Goal: Task Accomplishment & Management: Complete application form

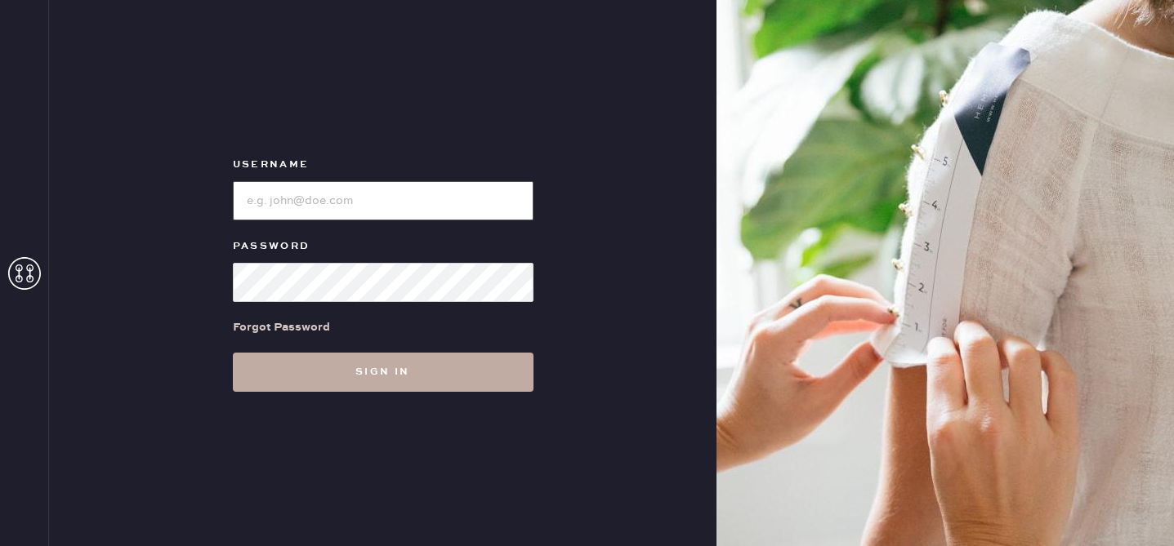
type input "reformationbond"
click at [331, 373] on button "Sign in" at bounding box center [383, 372] width 301 height 39
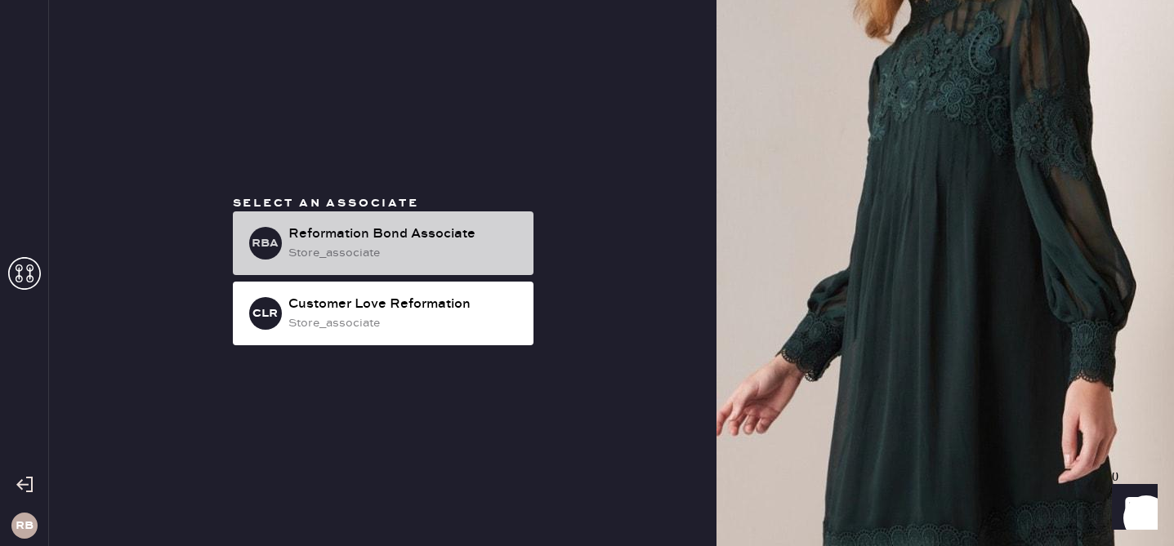
click at [390, 227] on div "Reformation Bond Associate" at bounding box center [404, 235] width 232 height 20
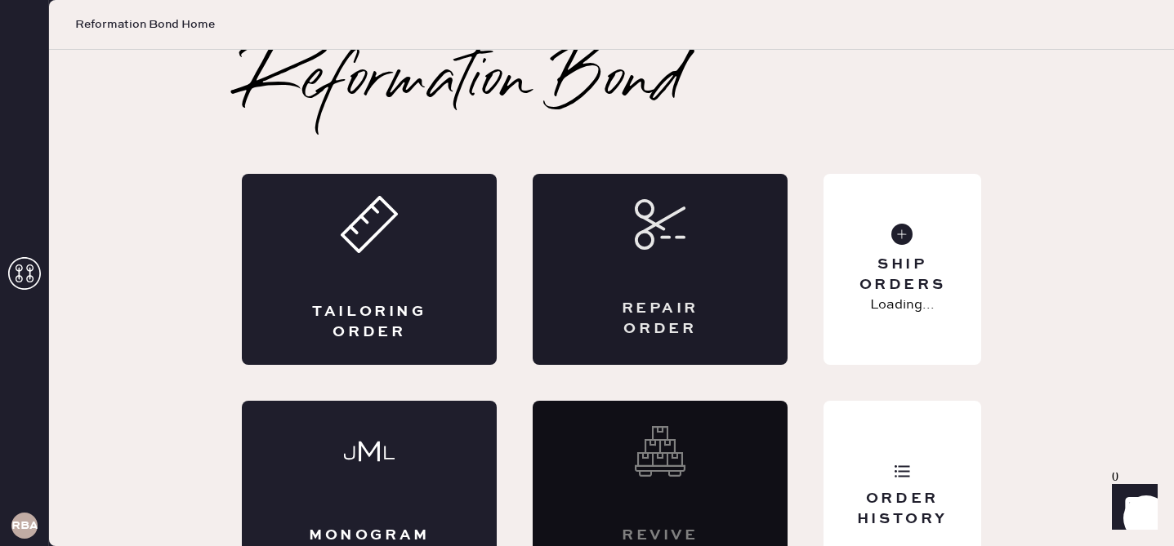
click at [740, 313] on div "Repair Order" at bounding box center [660, 269] width 255 height 191
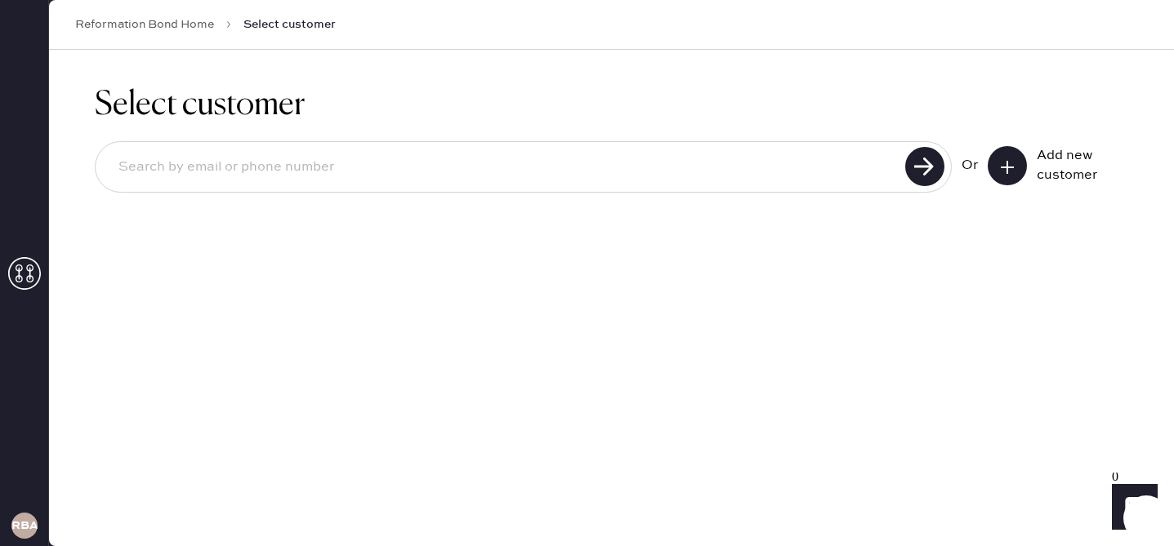
click at [427, 175] on input at bounding box center [502, 168] width 795 height 38
click at [1007, 159] on icon at bounding box center [1007, 167] width 16 height 16
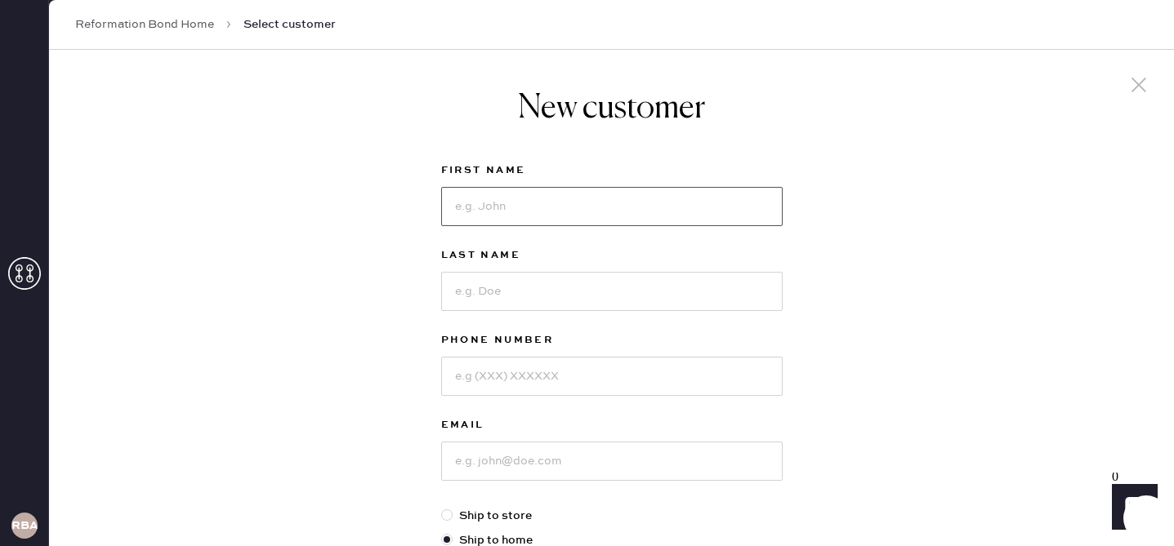
click at [698, 202] on input at bounding box center [611, 206] width 341 height 39
type input "[PERSON_NAME]"
click at [680, 272] on input at bounding box center [611, 291] width 341 height 39
type input "[PERSON_NAME]"
click at [680, 350] on div "Phone Number" at bounding box center [611, 342] width 341 height 23
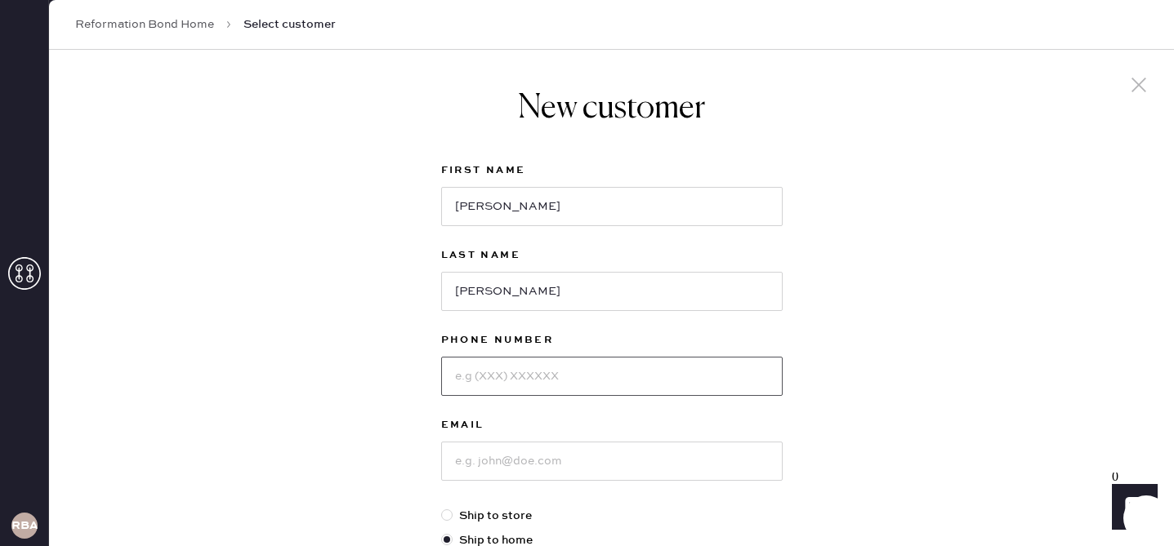
click at [668, 386] on input at bounding box center [611, 376] width 341 height 39
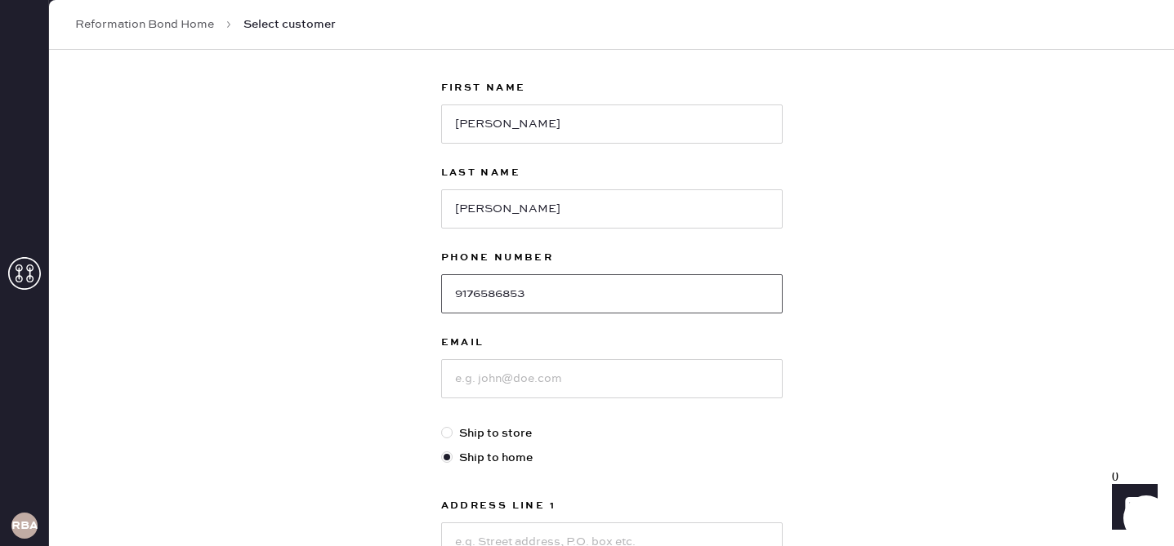
scroll to position [86, 0]
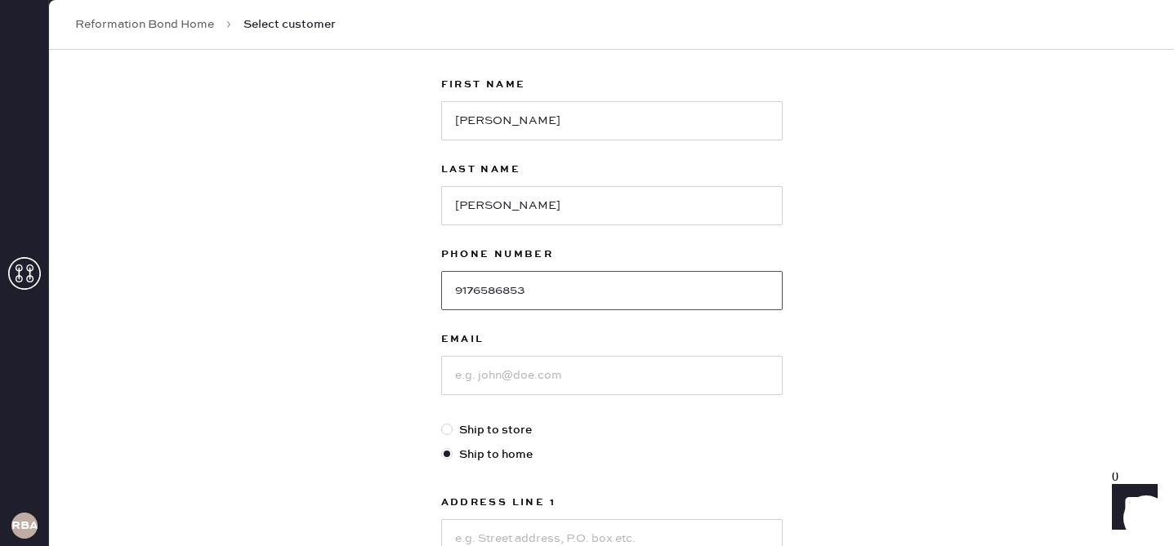
type input "9176586853"
click at [634, 373] on input at bounding box center [611, 375] width 341 height 39
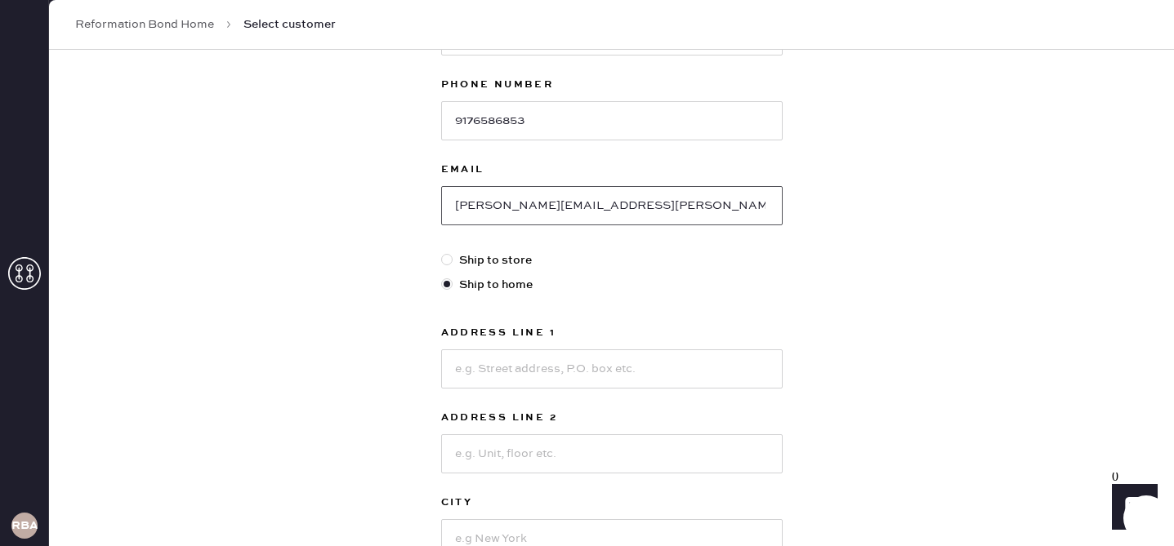
scroll to position [404, 0]
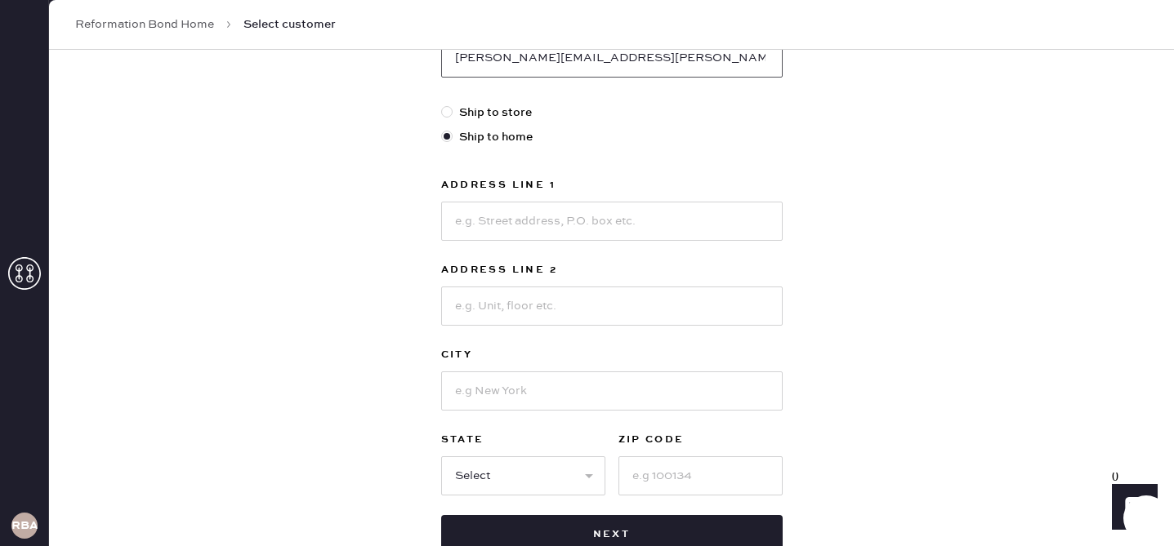
type input "[PERSON_NAME][EMAIL_ADDRESS][PERSON_NAME][DOMAIN_NAME]"
click at [587, 227] on input at bounding box center [611, 221] width 341 height 39
type input "[STREET_ADDRESS]"
click at [524, 309] on input at bounding box center [611, 306] width 341 height 39
type input "APT 10A"
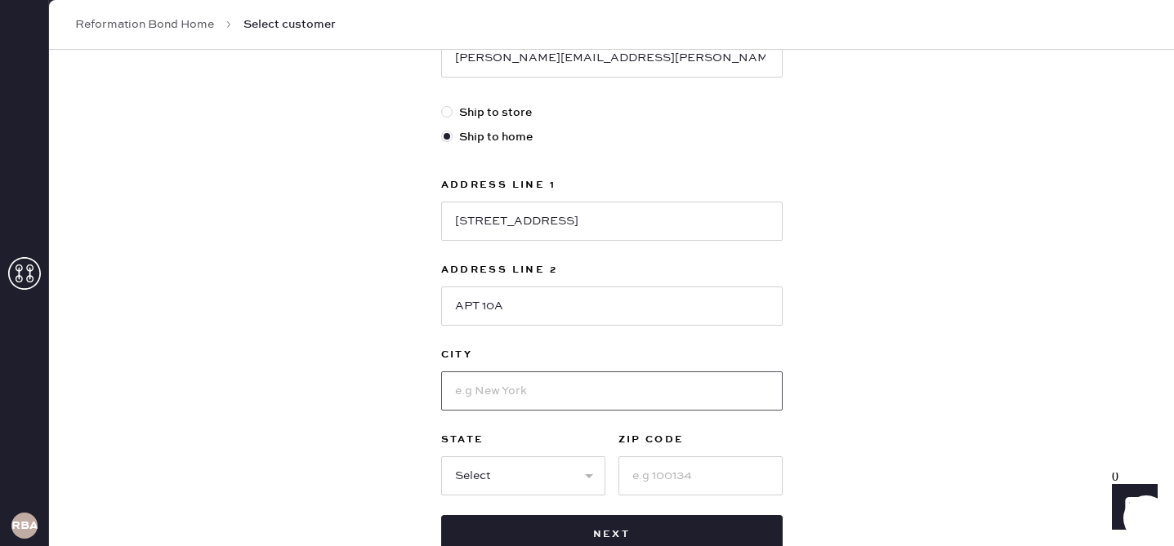
click at [507, 383] on input at bounding box center [611, 391] width 341 height 39
type input "[GEOGRAPHIC_DATA]"
click at [379, 394] on div "New customer First Name [PERSON_NAME] Last Name [PERSON_NAME] Phone Number [PHO…" at bounding box center [611, 152] width 1125 height 1013
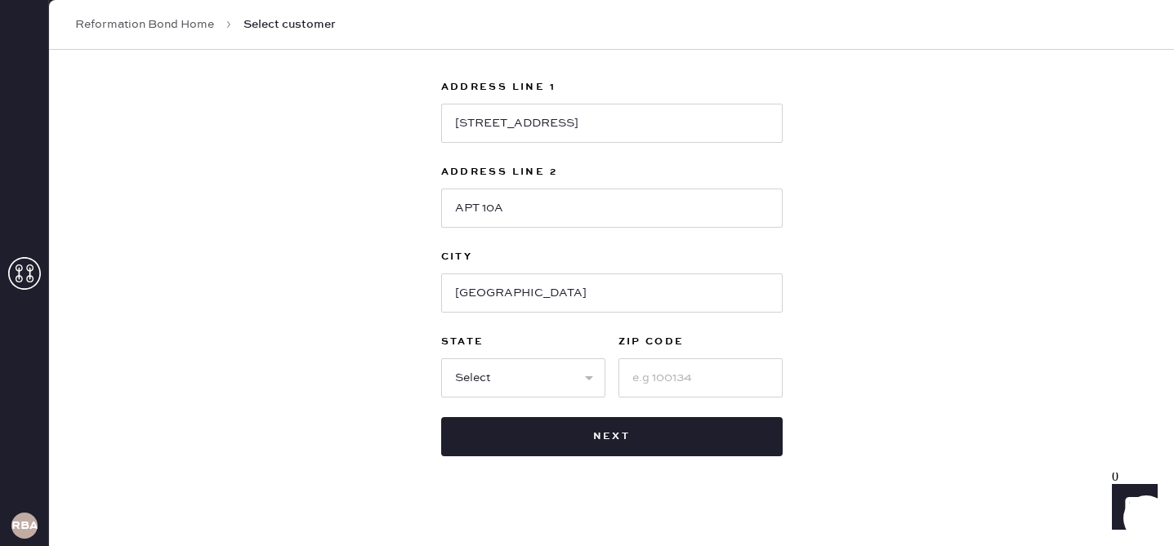
scroll to position [502, 0]
click at [517, 386] on select "Select AK AL AR AZ CA CO CT [GEOGRAPHIC_DATA] DE FL [GEOGRAPHIC_DATA] HI [GEOGR…" at bounding box center [523, 377] width 164 height 39
select select "NY"
click at [667, 374] on input at bounding box center [700, 377] width 164 height 39
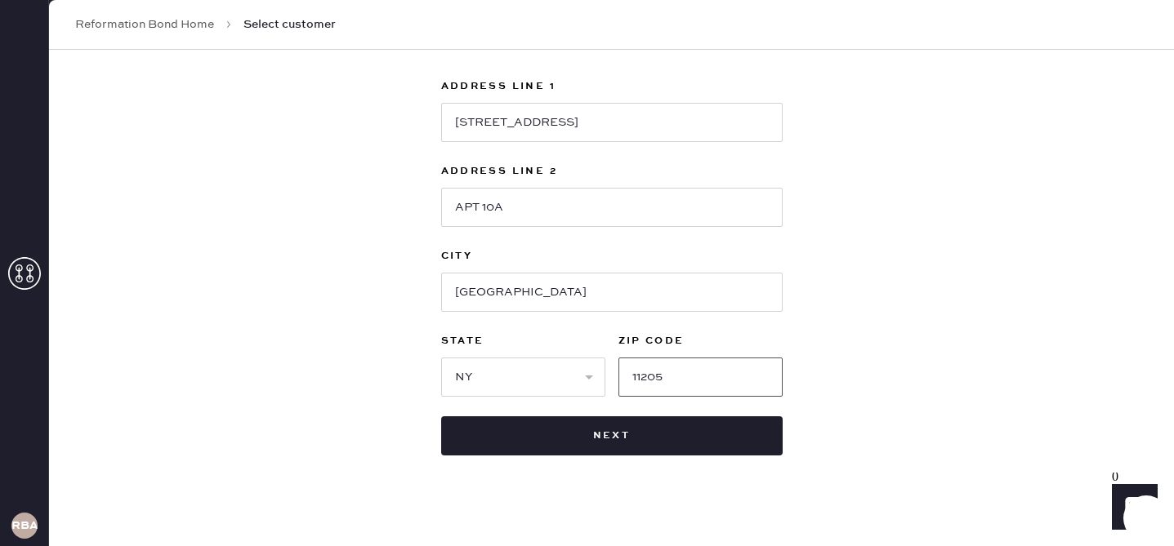
type input "11205"
click at [885, 285] on div "New customer First Name [PERSON_NAME] Last Name [PERSON_NAME] Phone Number [PHO…" at bounding box center [611, 53] width 1125 height 1013
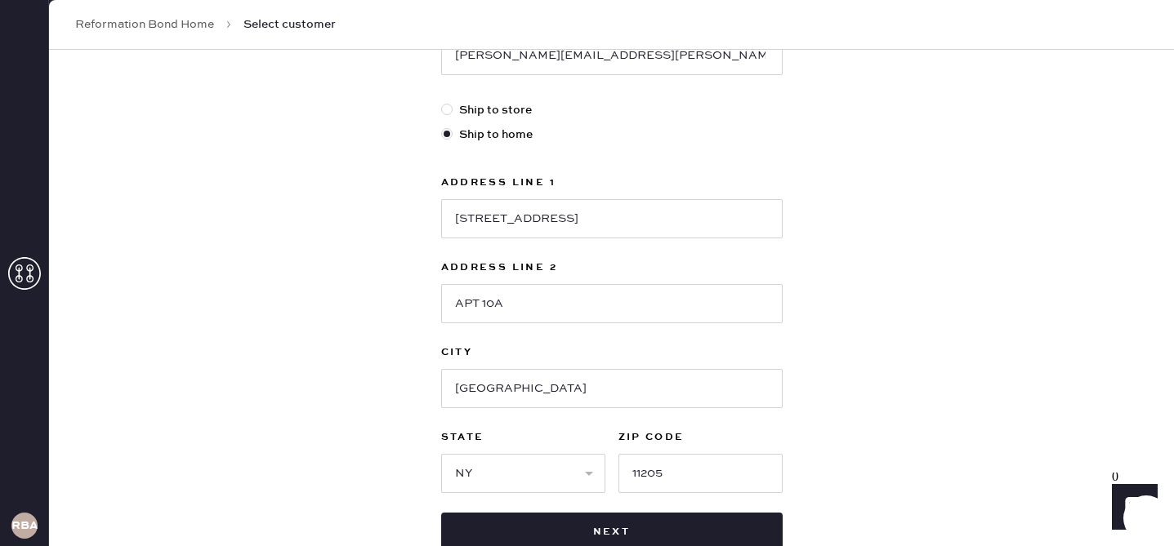
scroll to position [516, 0]
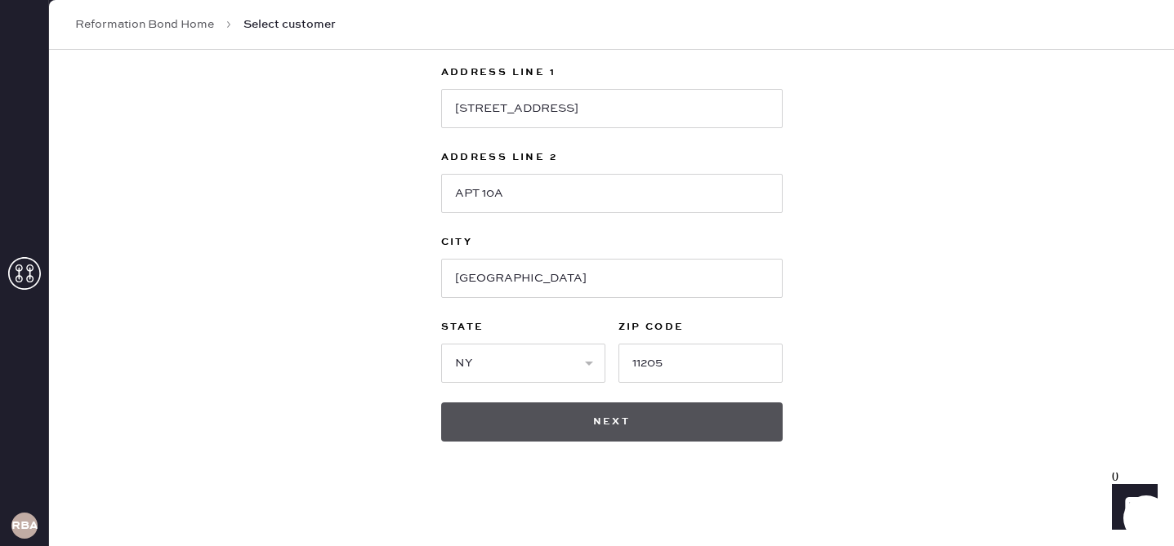
click at [729, 423] on button "Next" at bounding box center [611, 422] width 341 height 39
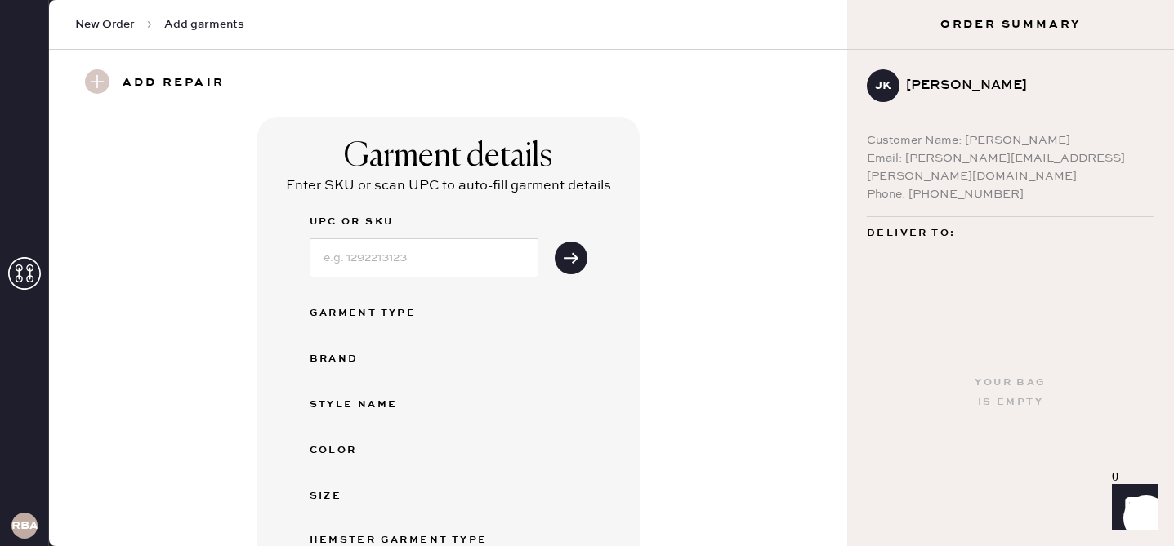
scroll to position [456, 0]
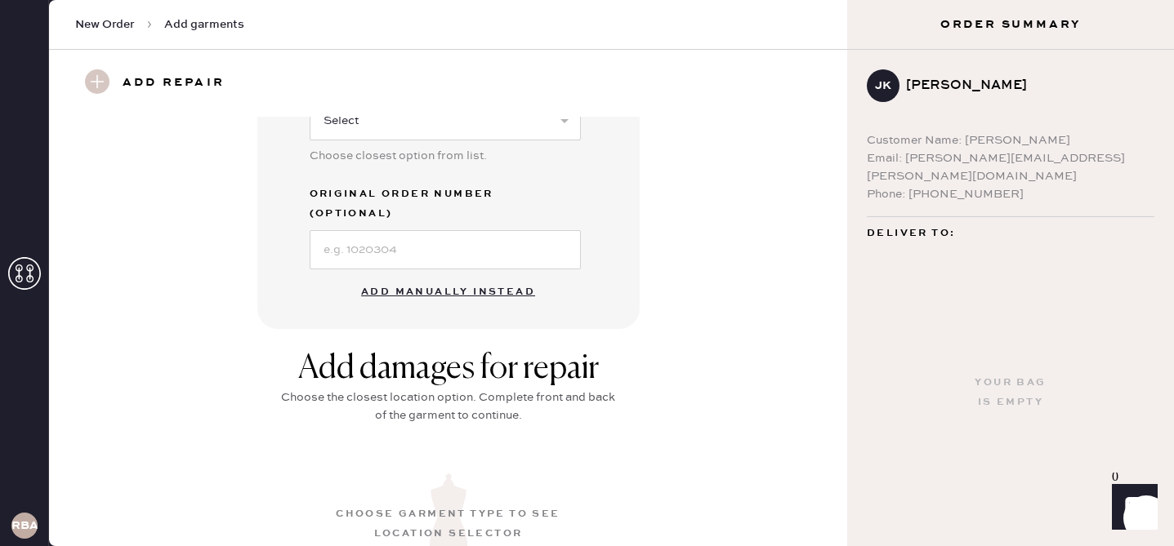
click at [452, 277] on button "Add manually instead" at bounding box center [448, 292] width 194 height 33
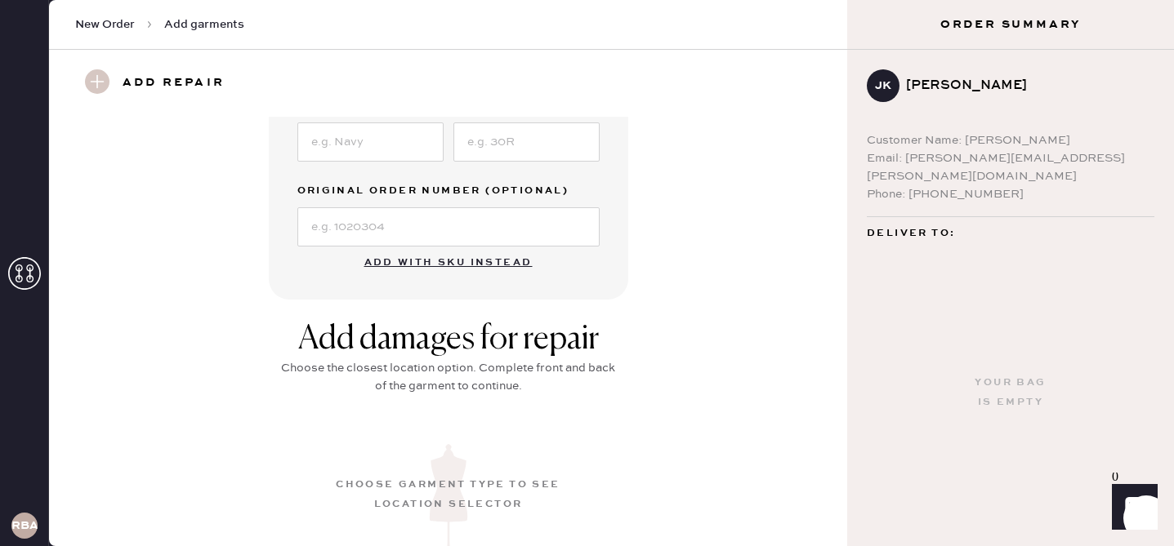
scroll to position [0, 0]
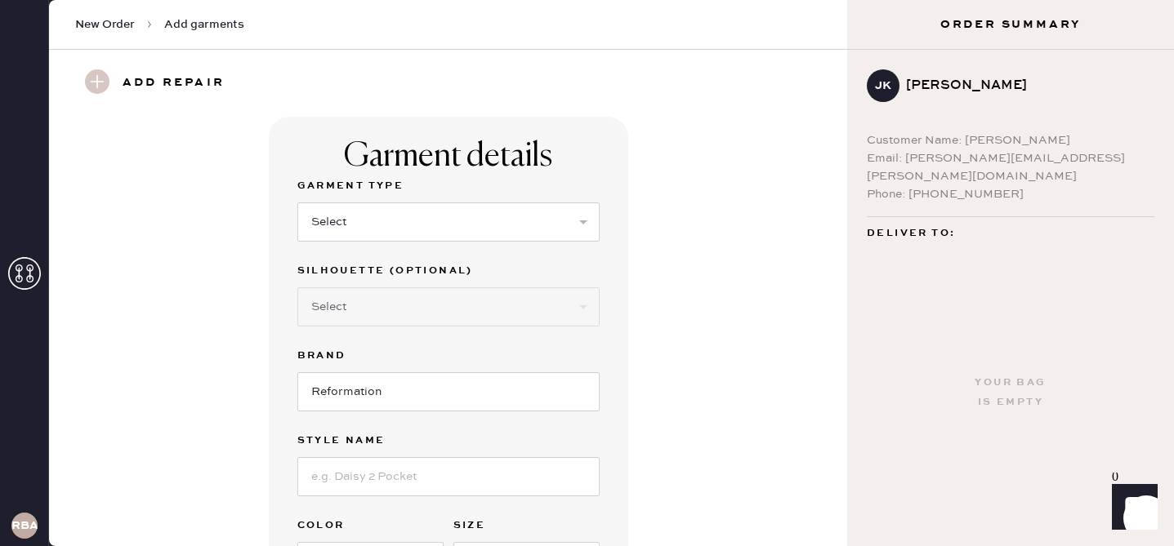
click at [377, 247] on div "Garment Type Select Basic Skirt Jeans Leggings Pants Shorts Basic Sleeved Dress…" at bounding box center [448, 218] width 302 height 85
click at [377, 242] on div "Garment Type Select Basic Skirt Jeans Leggings Pants Shorts Basic Sleeved Dress…" at bounding box center [448, 218] width 302 height 85
click at [377, 215] on select "Select Basic Skirt Jeans Leggings Pants Shorts Basic Sleeved Dress Basic Sleeve…" at bounding box center [448, 222] width 302 height 39
select select "2"
click at [399, 299] on select "Select Shorts Cropped Flare Boot Cut Straight Skinny Other" at bounding box center [448, 307] width 302 height 39
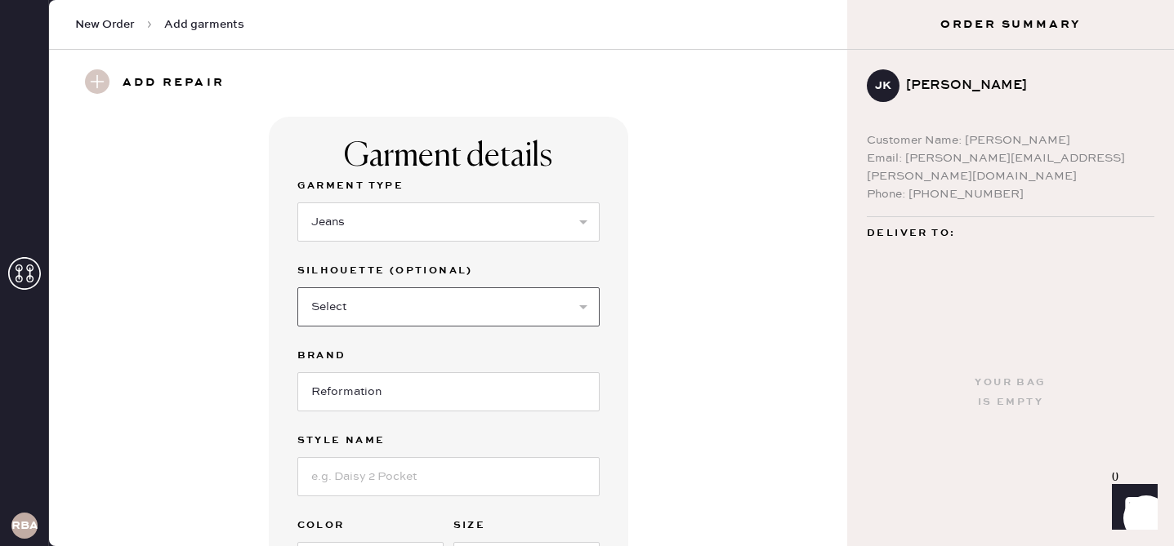
select select "5"
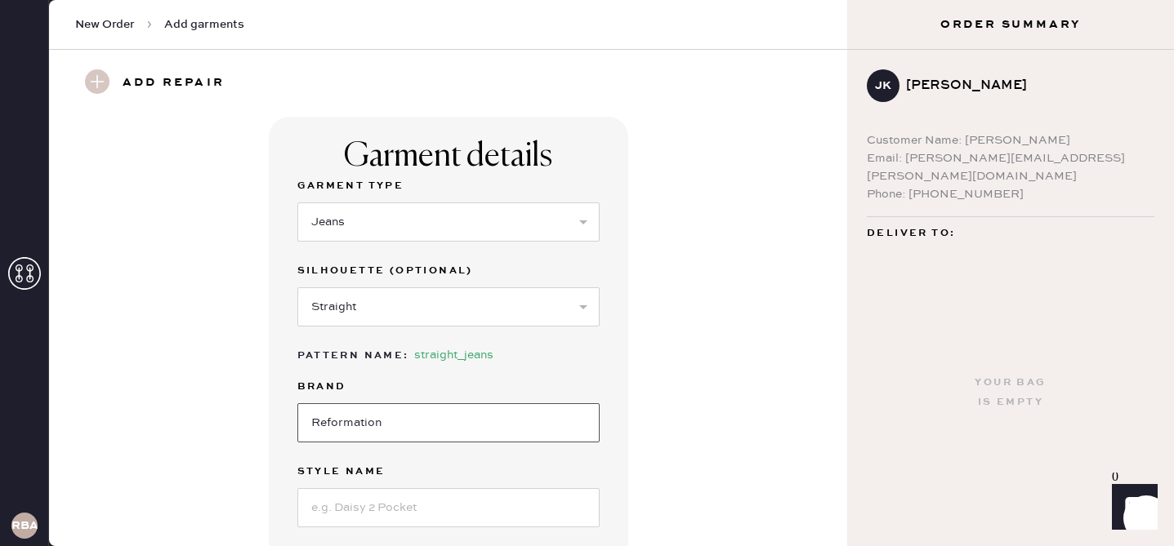
click at [372, 427] on input "Reformation" at bounding box center [448, 423] width 302 height 39
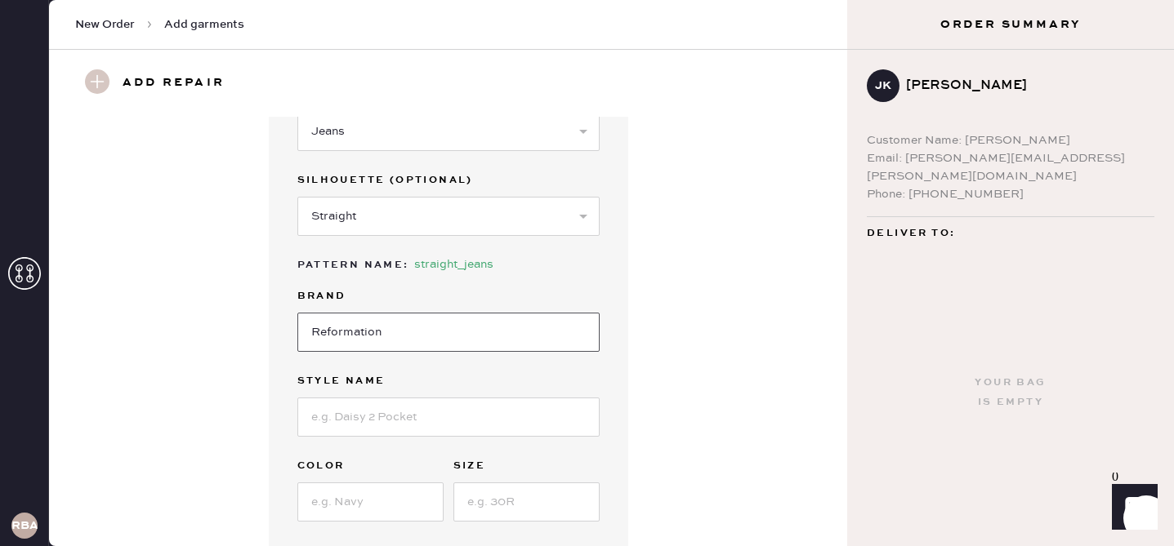
scroll to position [95, 0]
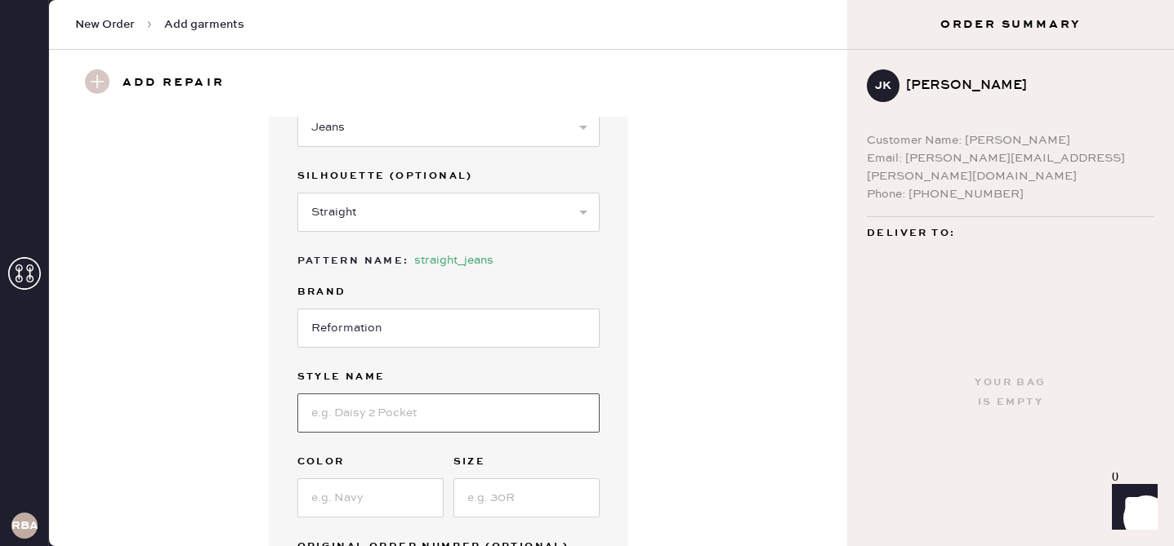
click at [368, 415] on input at bounding box center [448, 413] width 302 height 39
type input "[PERSON_NAME] High Rise Straight Jeans"
click at [392, 498] on input at bounding box center [370, 498] width 146 height 39
type input "[US_STATE]"
click at [505, 501] on input at bounding box center [526, 498] width 146 height 39
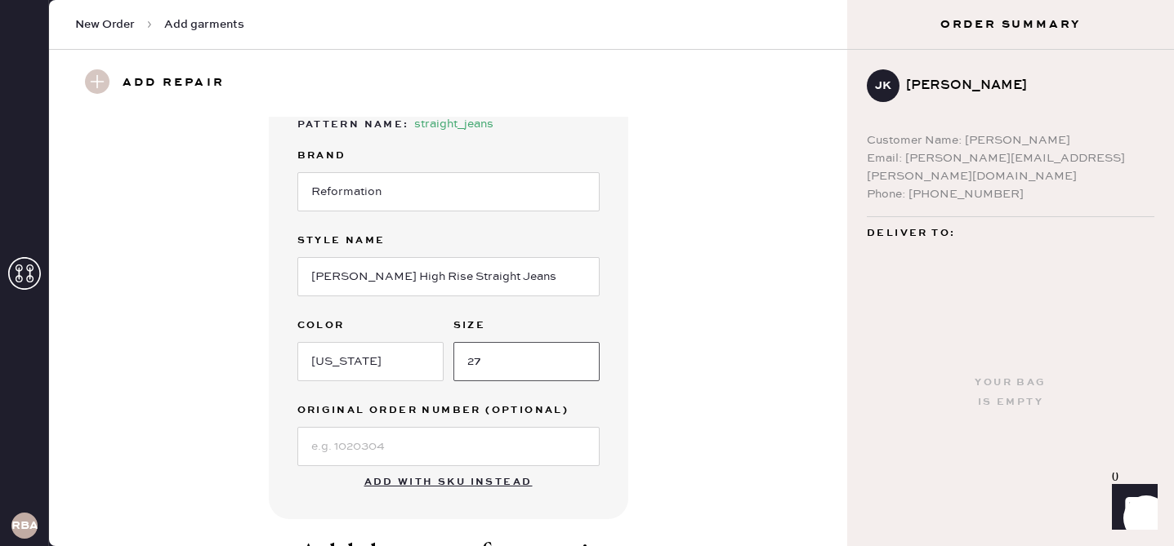
type input "27"
click at [461, 427] on input at bounding box center [448, 446] width 302 height 39
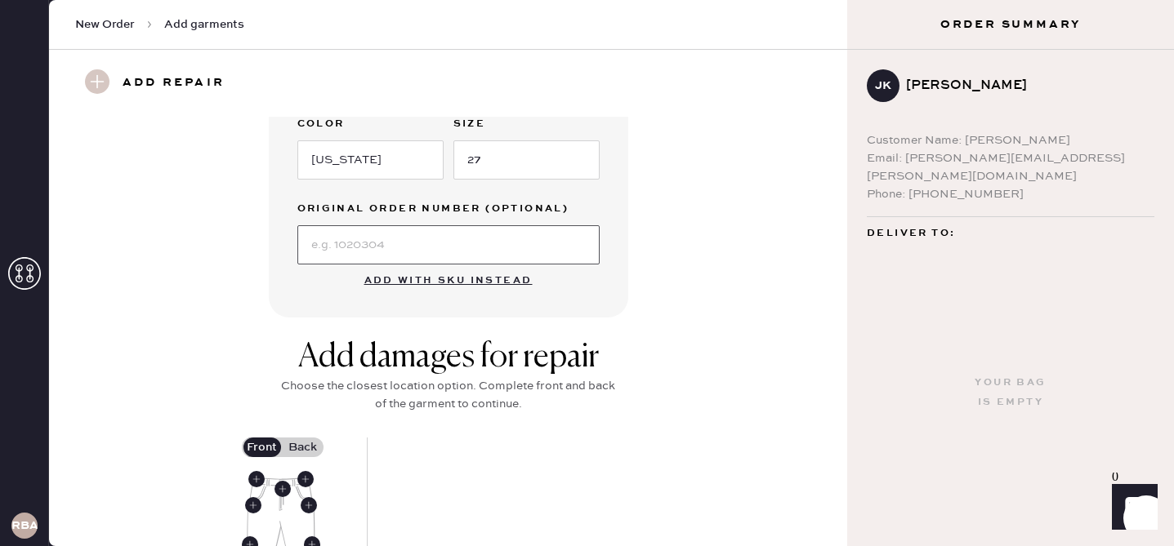
scroll to position [651, 0]
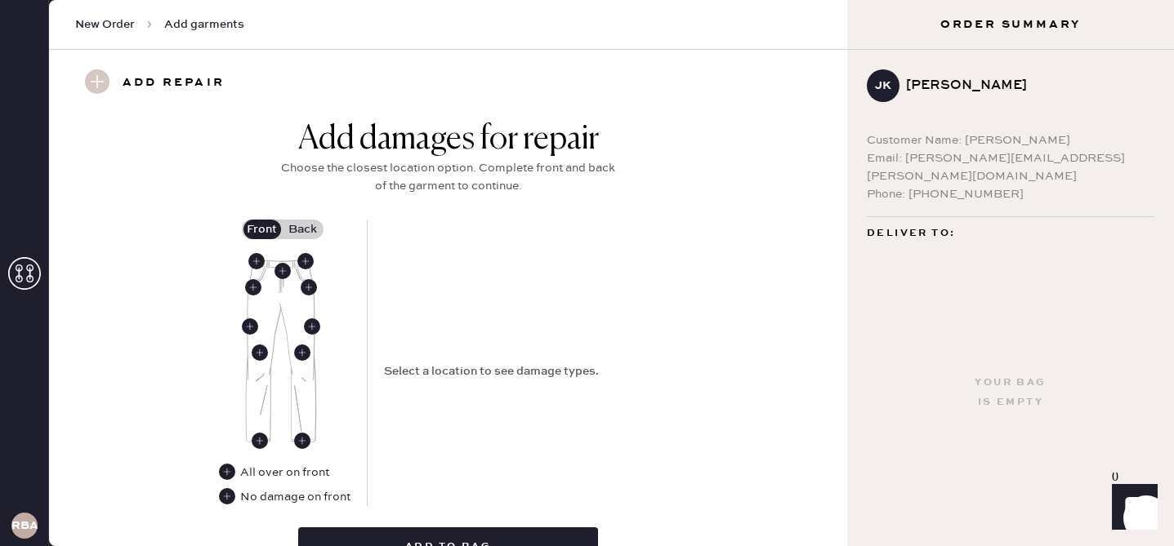
click at [687, 307] on div "Add damages for repair Choose the closest location option. Complete front and b…" at bounding box center [447, 369] width 739 height 498
click at [282, 270] on use at bounding box center [282, 271] width 16 height 16
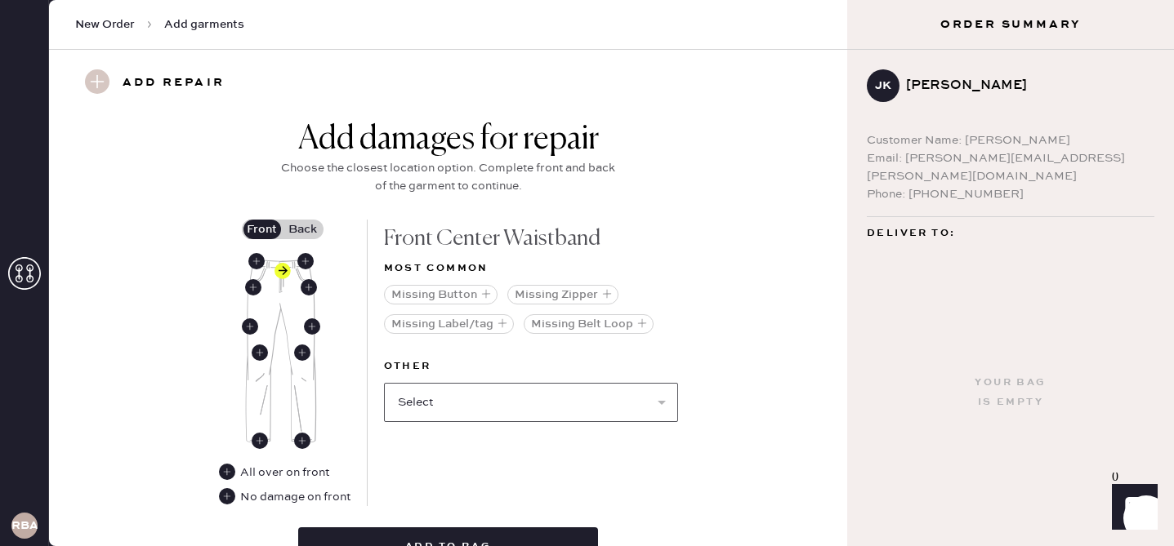
click at [502, 391] on select "Select Broken / Ripped Hem Broken Beads Broken Belt Loop Broken Button Broken E…" at bounding box center [531, 402] width 294 height 39
select select "1741"
select select
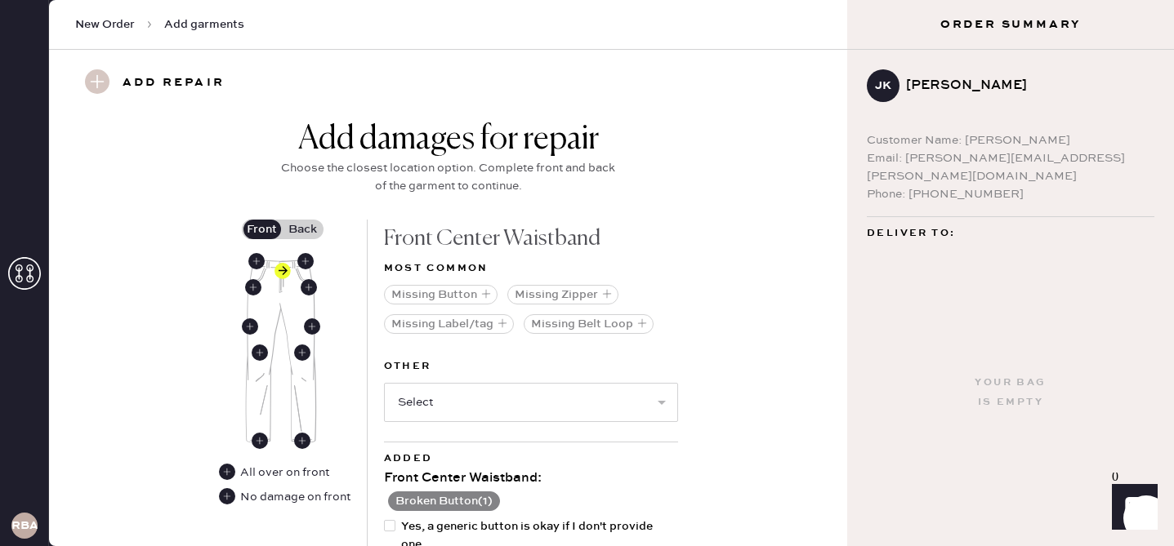
click at [310, 230] on label "Back" at bounding box center [303, 230] width 41 height 20
click at [303, 230] on input "Back" at bounding box center [303, 230] width 0 height 0
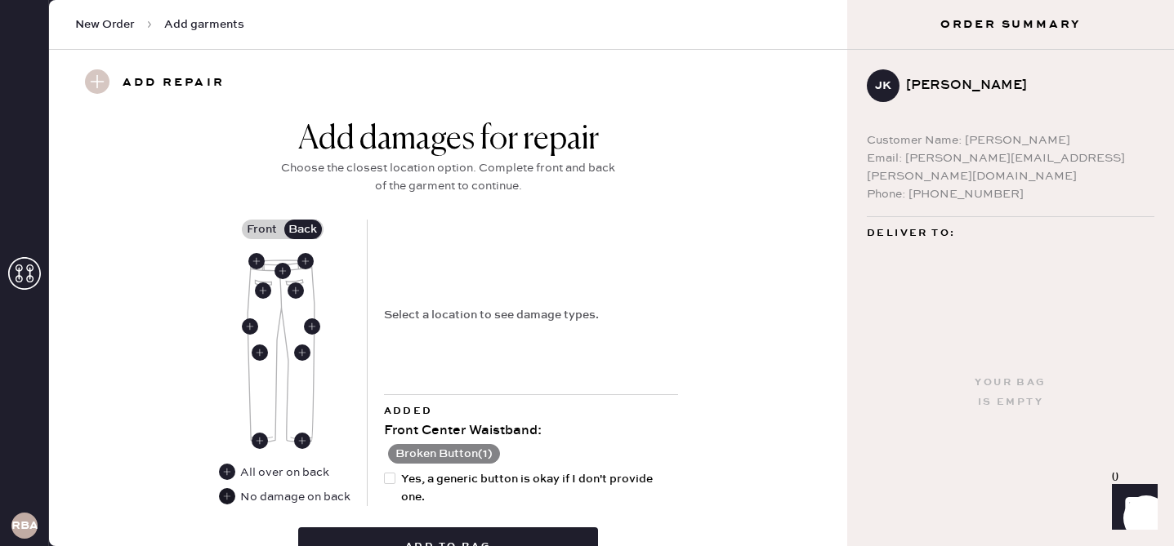
click at [224, 498] on use at bounding box center [227, 496] width 16 height 16
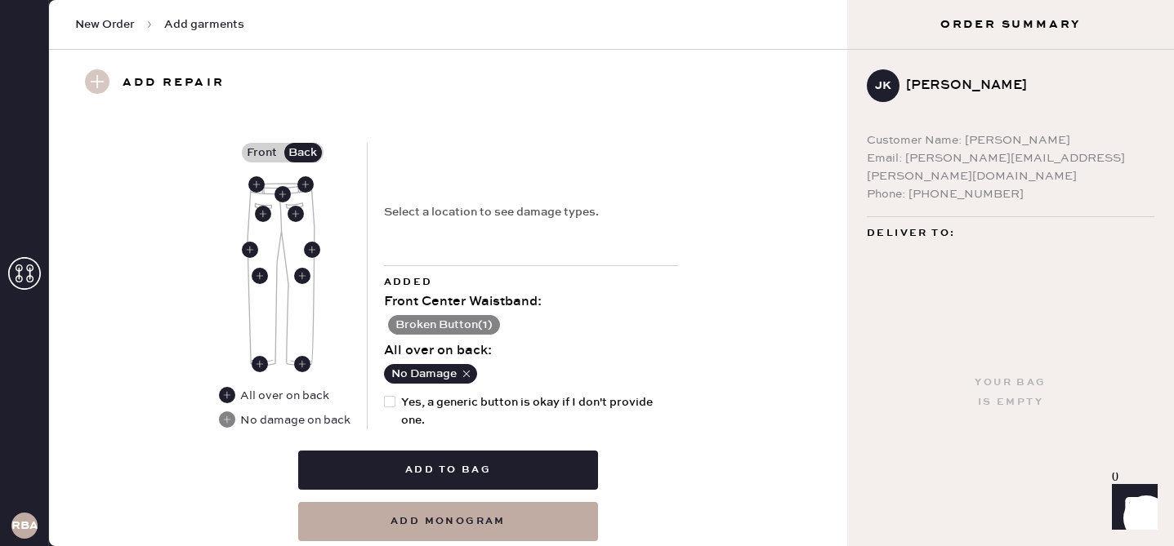
scroll to position [782, 0]
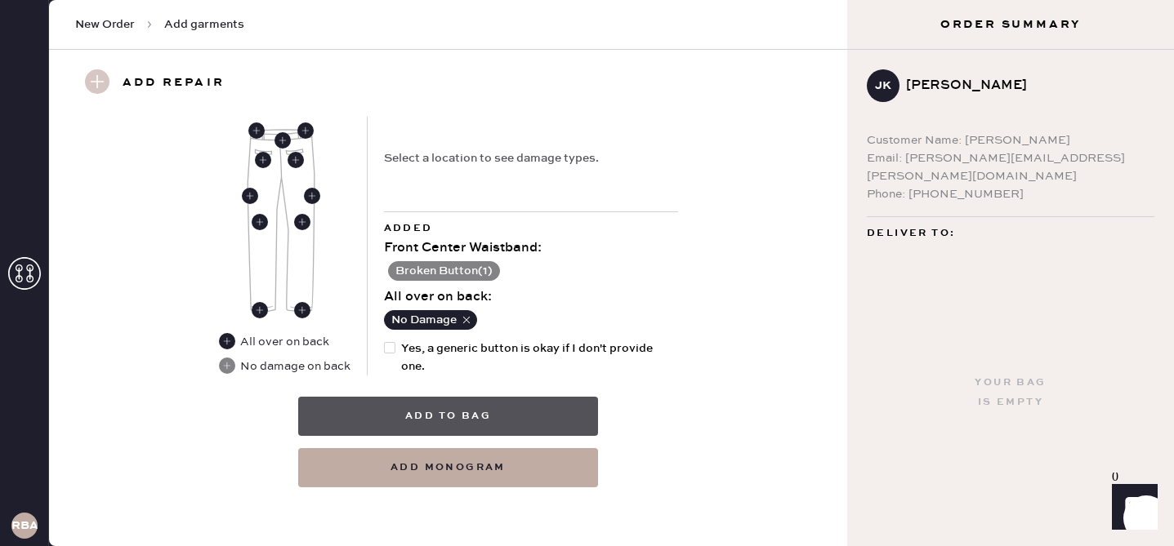
click at [425, 412] on button "Add to bag" at bounding box center [448, 416] width 300 height 39
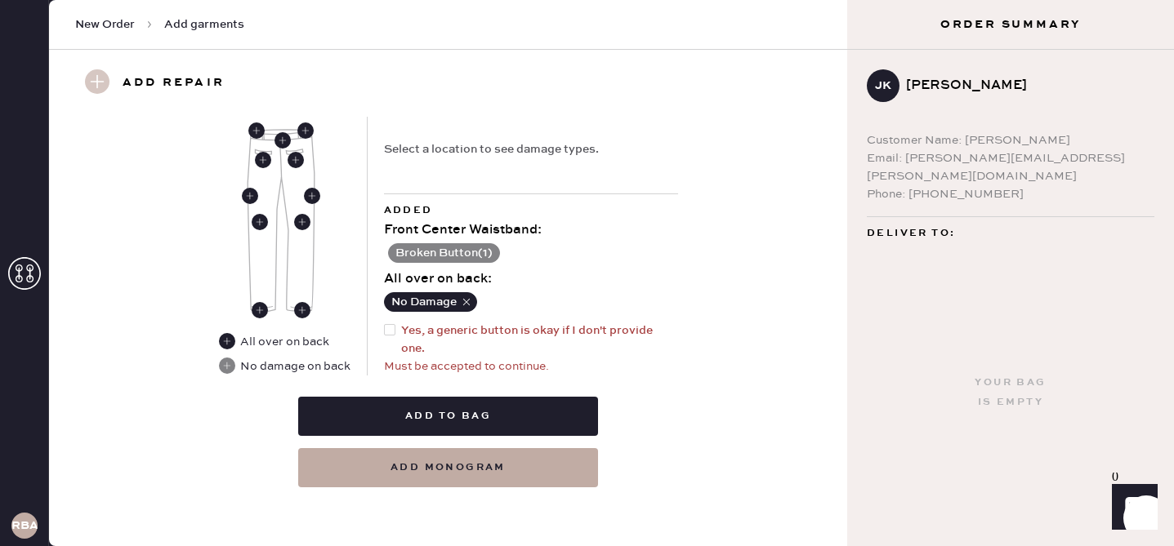
click at [390, 335] on div at bounding box center [393, 340] width 18 height 36
click at [385, 323] on input "Yes, a generic button is okay if I don't provide one." at bounding box center [384, 322] width 1 height 1
checkbox input "true"
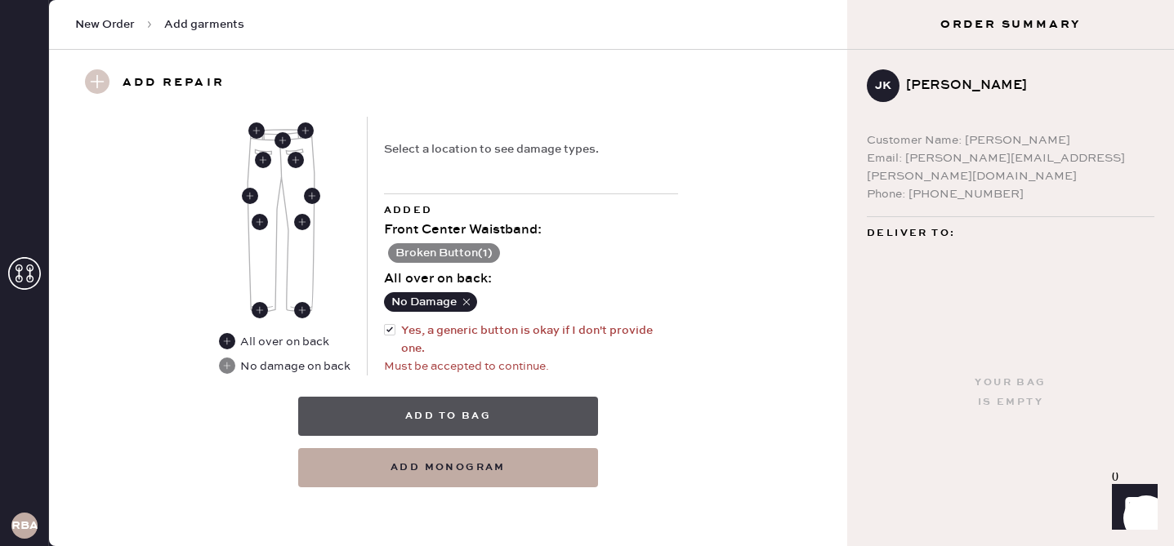
click at [414, 414] on button "Add to bag" at bounding box center [448, 416] width 300 height 39
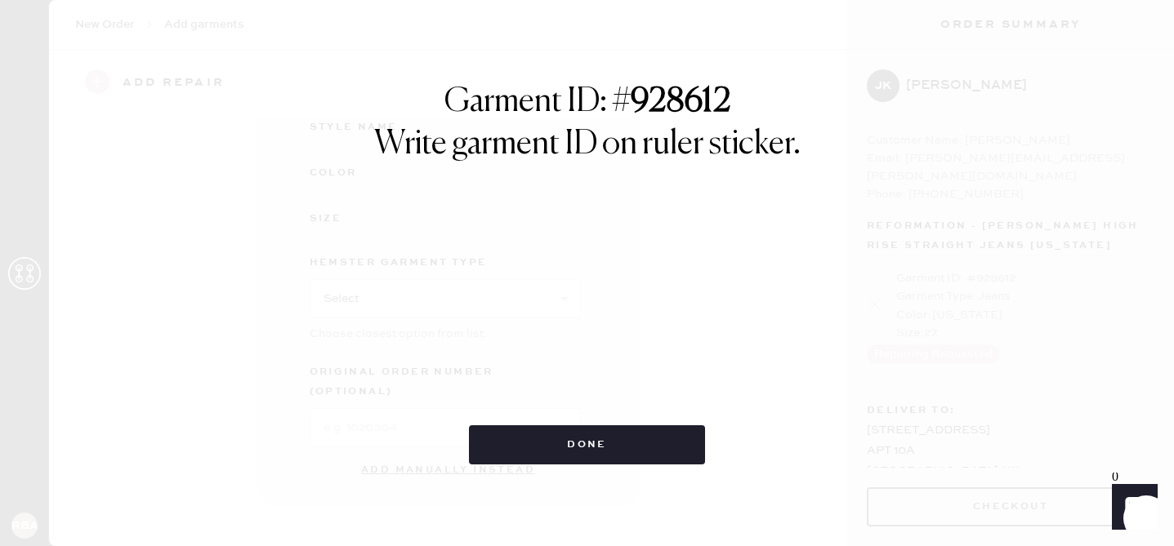
scroll to position [257, 0]
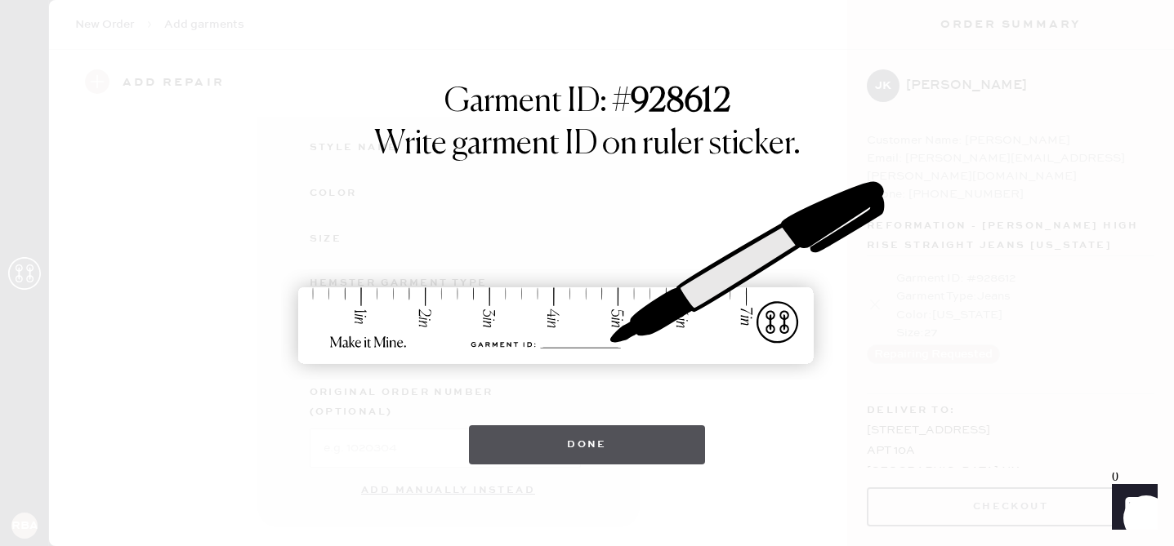
click at [590, 442] on button "Done" at bounding box center [587, 445] width 236 height 39
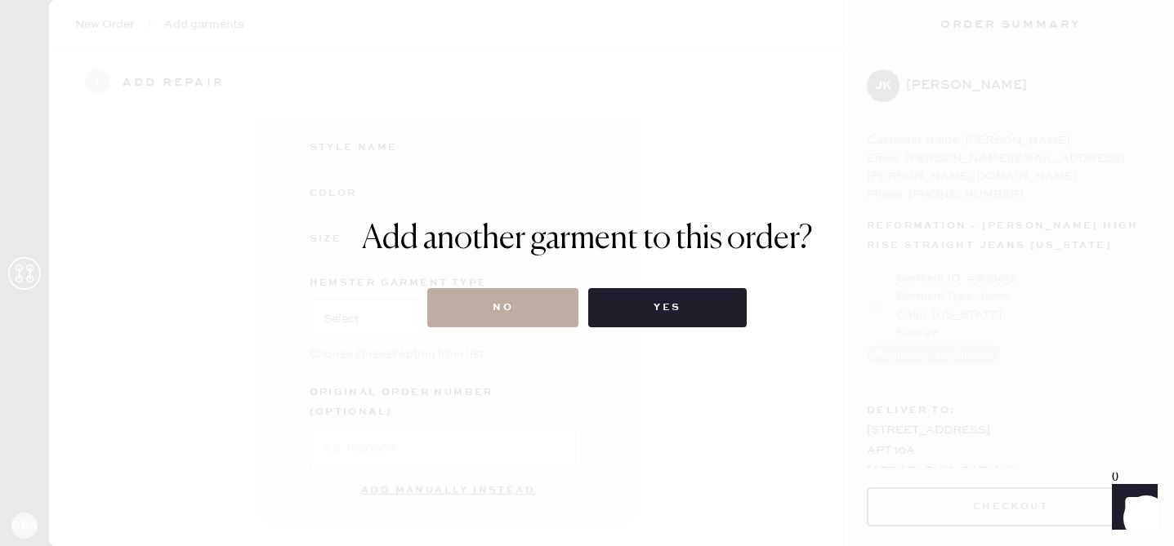
click at [543, 324] on button "No" at bounding box center [502, 307] width 151 height 39
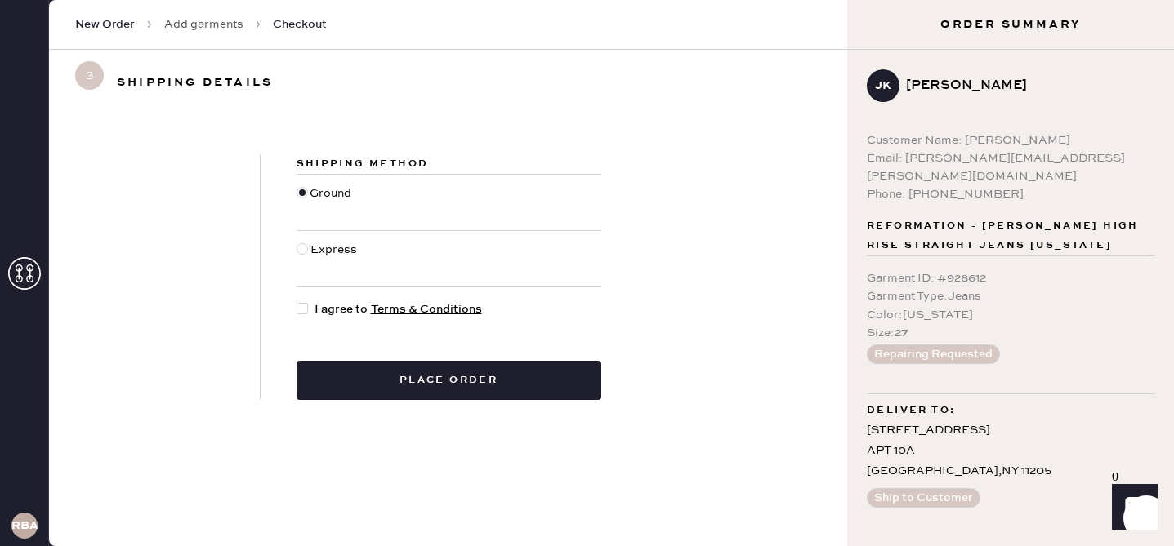
click at [301, 302] on div at bounding box center [306, 310] width 18 height 18
click at [297, 301] on input "I agree to Terms & Conditions" at bounding box center [297, 301] width 1 height 1
checkbox input "true"
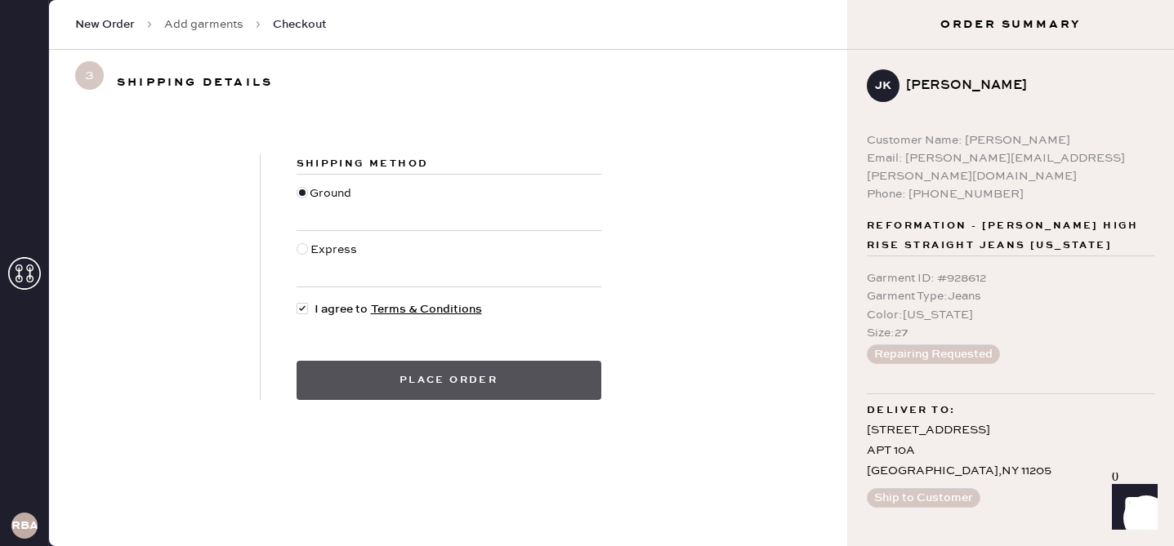
click at [352, 386] on button "Place order" at bounding box center [449, 380] width 305 height 39
